Goal: Contribute content

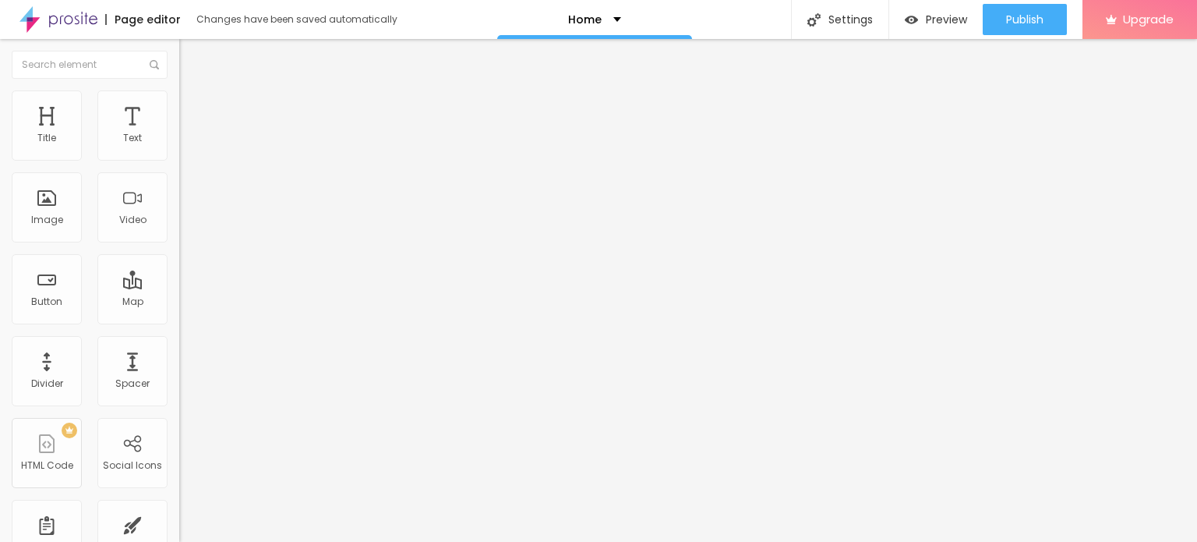
click at [179, 147] on input "Click me" at bounding box center [272, 139] width 187 height 16
paste input "Whatsapp 📞 :- [PHONE_NUMBER]"
type input "Whatsapp 📞 :- [PHONE_NUMBER]"
click at [179, 321] on input "https://" at bounding box center [272, 314] width 187 height 16
paste input "[DOMAIN_NAME][URL]"
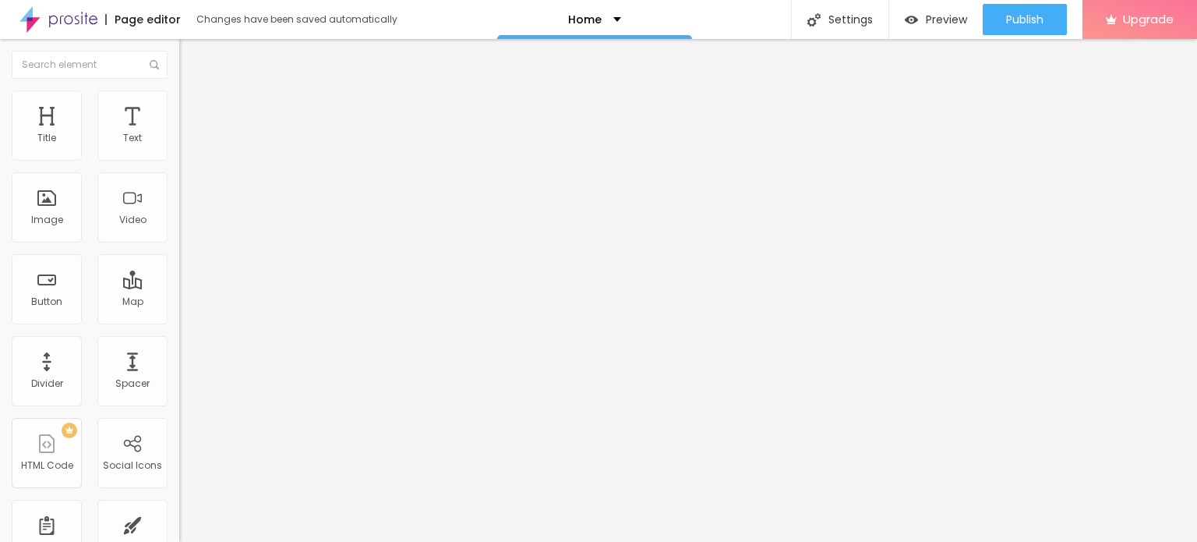
type input "[URL][DOMAIN_NAME]"
click at [179, 348] on div "Open in new tab" at bounding box center [268, 345] width 179 height 8
click at [179, 134] on span "Add image" at bounding box center [211, 127] width 64 height 13
drag, startPoint x: 157, startPoint y: 214, endPoint x: 316, endPoint y: 230, distance: 159.8
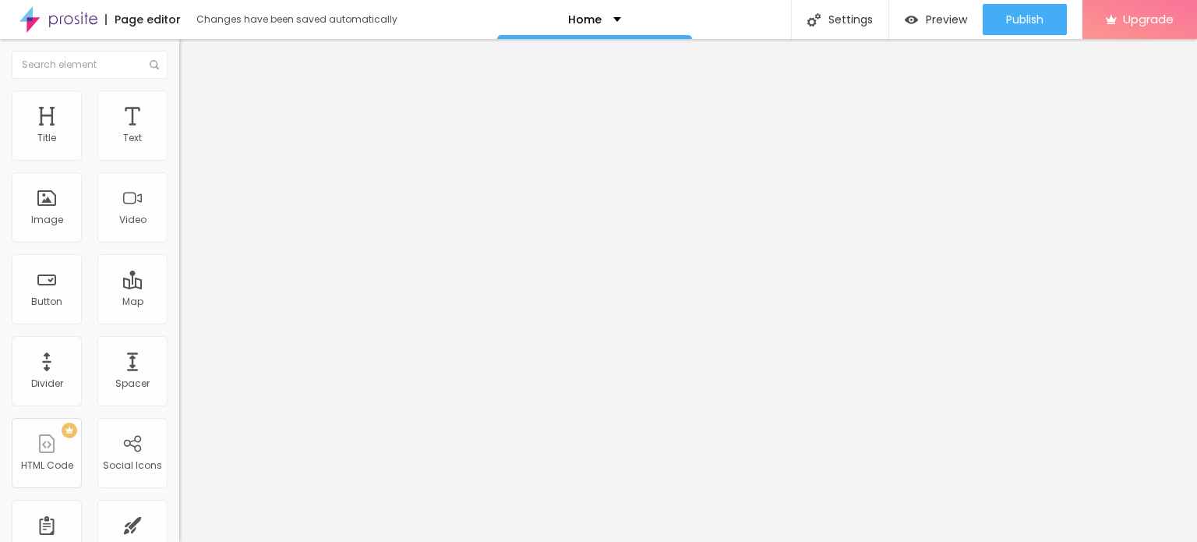
click at [179, 134] on span "Change image" at bounding box center [220, 127] width 83 height 13
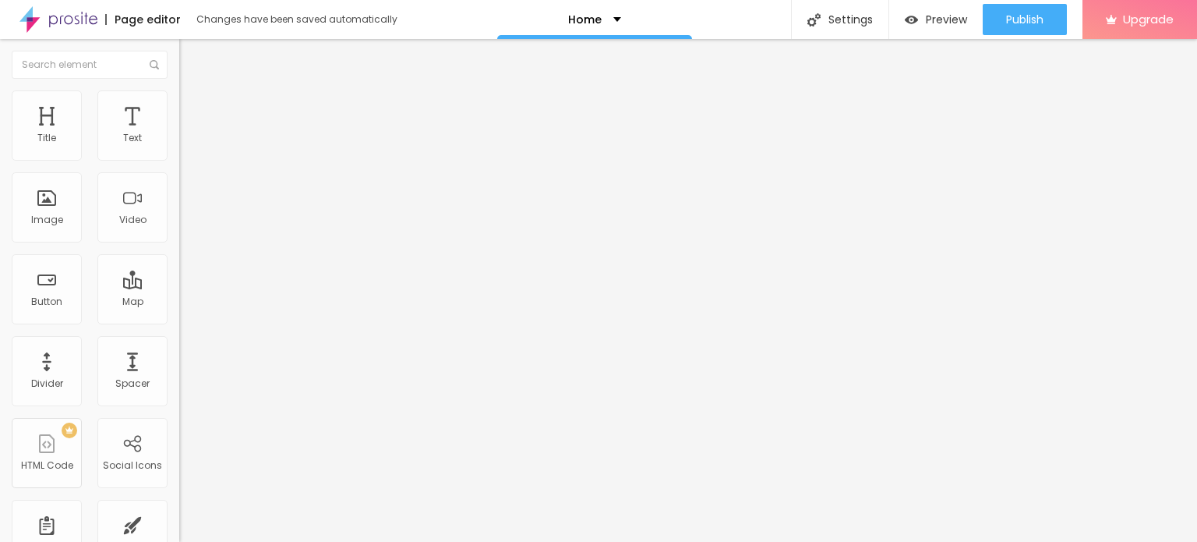
click at [179, 320] on input "https://" at bounding box center [272, 312] width 187 height 16
type input "[URL][DOMAIN_NAME]"
click at [77, 17] on img at bounding box center [58, 19] width 78 height 39
